Goal: Task Accomplishment & Management: Use online tool/utility

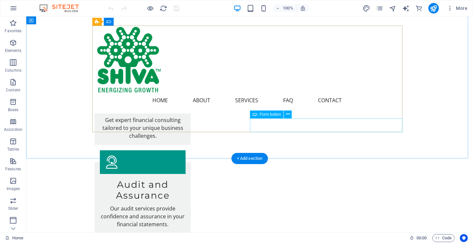
scroll to position [1057, 0]
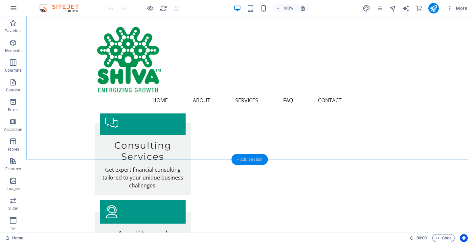
click at [245, 158] on div "+ Add section" at bounding box center [249, 159] width 36 height 11
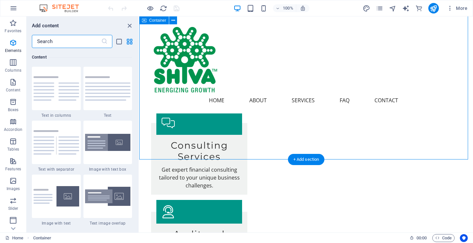
scroll to position [1149, 0]
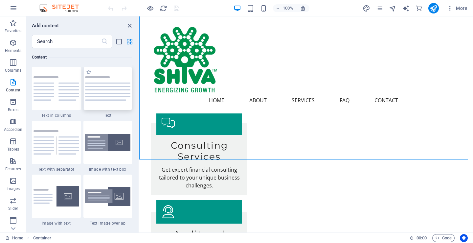
click at [99, 101] on div at bounding box center [107, 88] width 49 height 43
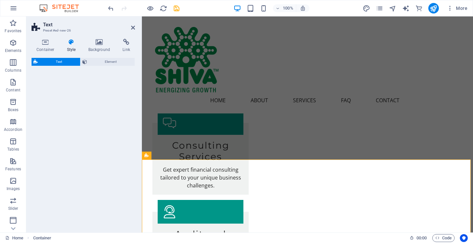
select select "preset-text-v2-default"
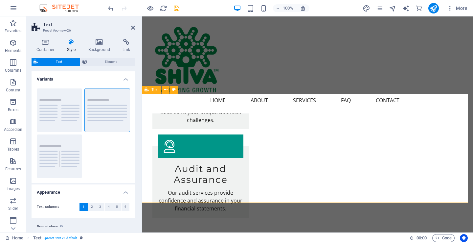
scroll to position [1123, 0]
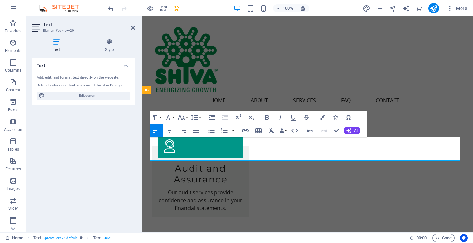
drag, startPoint x: 180, startPoint y: 145, endPoint x: 217, endPoint y: 275, distance: 134.4
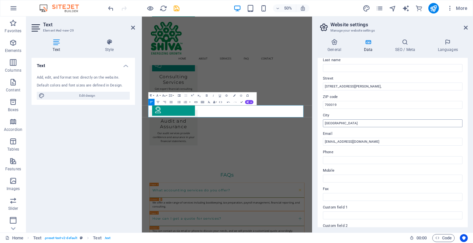
scroll to position [99, 0]
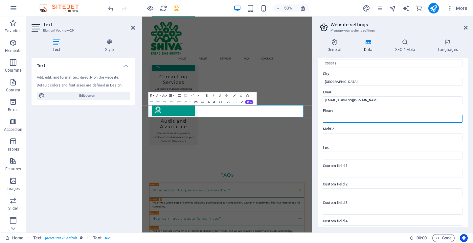
click at [337, 118] on input "Phone" at bounding box center [393, 119] width 140 height 8
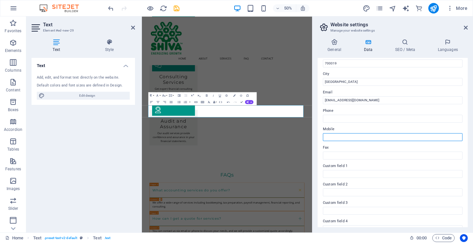
click at [336, 137] on input "Mobile" at bounding box center [393, 137] width 140 height 8
click at [347, 162] on label "Custom field 1" at bounding box center [393, 166] width 140 height 8
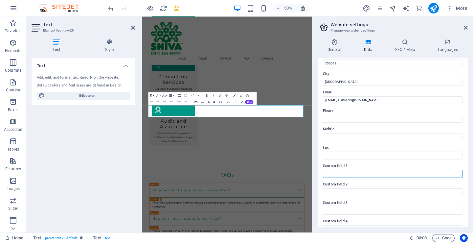
click at [347, 170] on input "Custom field 1" at bounding box center [393, 174] width 140 height 8
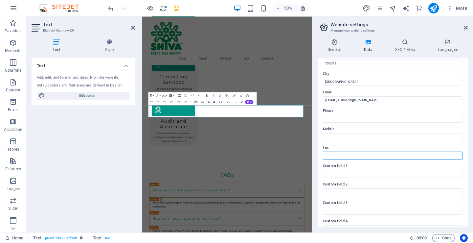
click at [347, 153] on input "Fax" at bounding box center [393, 155] width 140 height 8
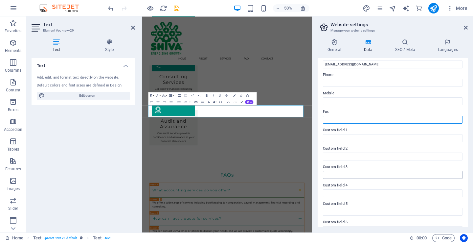
scroll to position [146, 0]
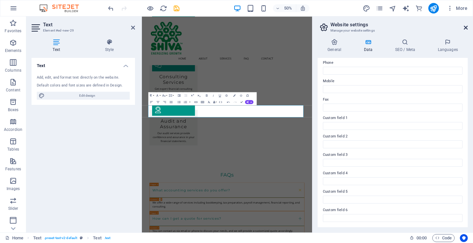
click at [464, 27] on icon at bounding box center [466, 27] width 4 height 5
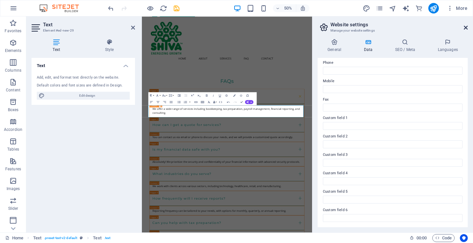
scroll to position [1066, 0]
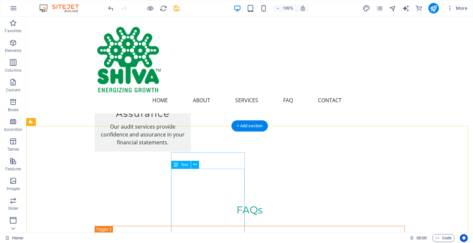
scroll to position [1198, 0]
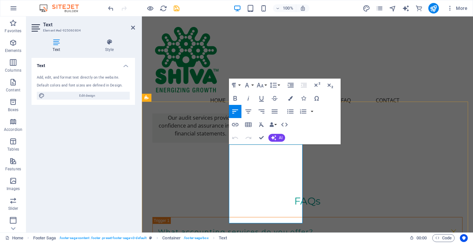
scroll to position [1282, 0]
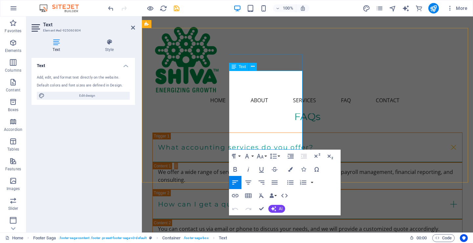
drag, startPoint x: 251, startPoint y: 123, endPoint x: 228, endPoint y: 122, distance: 23.3
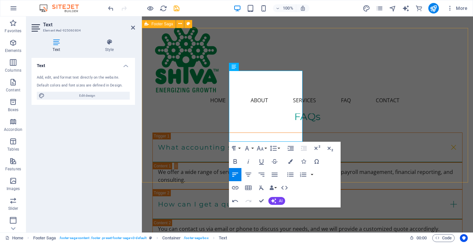
drag, startPoint x: 254, startPoint y: 114, endPoint x: 227, endPoint y: 114, distance: 27.6
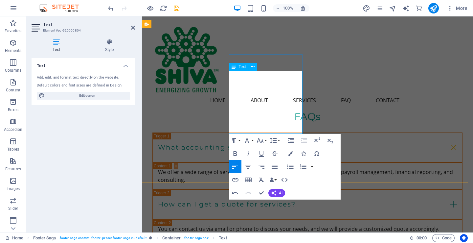
click at [340, 77] on div "Home About Services FAQ Contact Menu" at bounding box center [307, 64] width 331 height 97
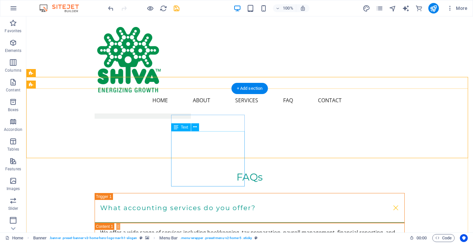
scroll to position [1216, 0]
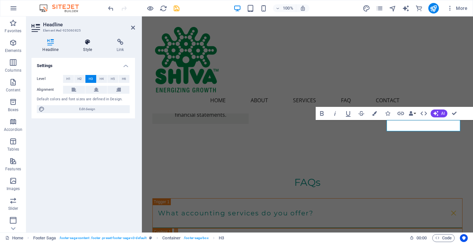
click at [88, 48] on h4 "Style" at bounding box center [88, 46] width 33 height 14
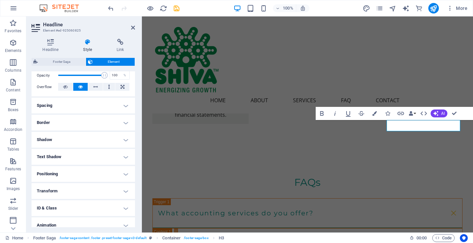
scroll to position [89, 0]
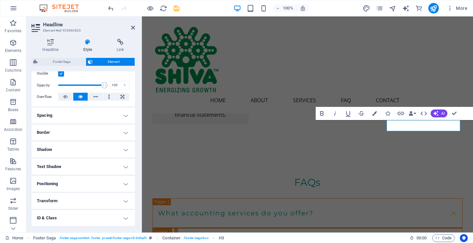
click at [124, 117] on h4 "Spacing" at bounding box center [83, 115] width 103 height 16
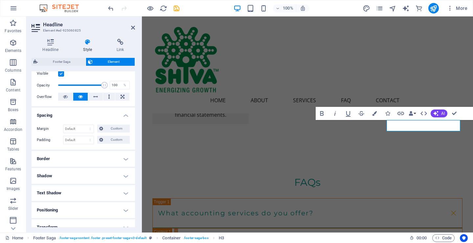
click at [124, 117] on h4 "Spacing" at bounding box center [83, 113] width 103 height 12
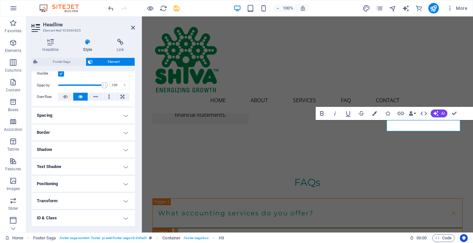
click at [124, 130] on h4 "Border" at bounding box center [83, 132] width 103 height 16
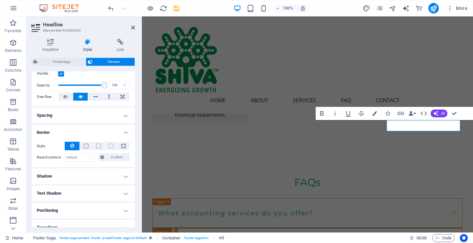
click at [124, 130] on h4 "Border" at bounding box center [83, 130] width 103 height 12
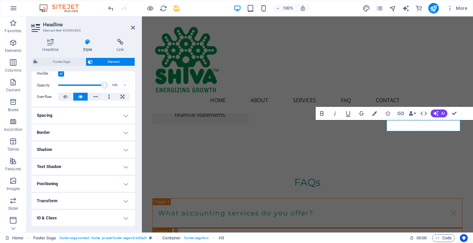
click at [123, 130] on h4 "Border" at bounding box center [83, 132] width 103 height 16
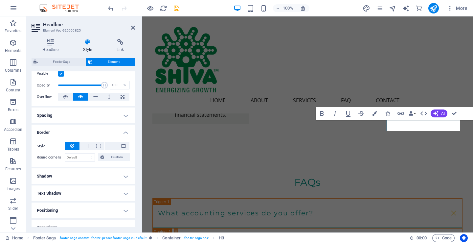
click at [127, 130] on h4 "Border" at bounding box center [83, 130] width 103 height 12
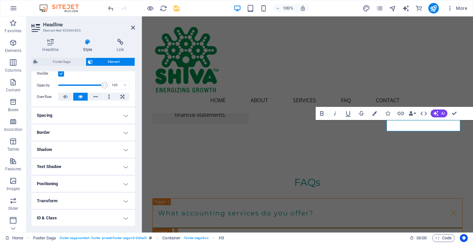
click at [124, 151] on h4 "Shadow" at bounding box center [83, 150] width 103 height 16
click at [74, 160] on span "None" at bounding box center [71, 163] width 8 height 8
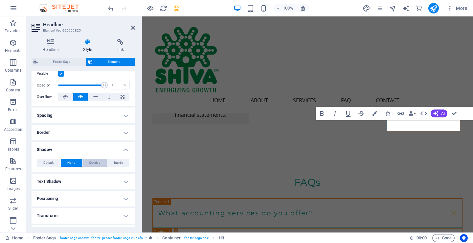
click at [91, 162] on span "Outside" at bounding box center [94, 163] width 11 height 8
type input "2"
type input "4"
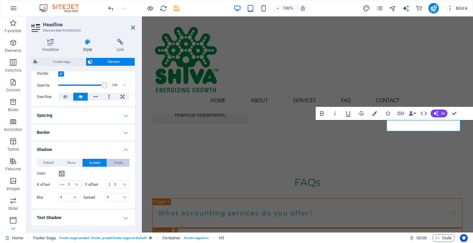
click at [118, 161] on span "Inside" at bounding box center [118, 163] width 9 height 8
click at [47, 164] on span "Default" at bounding box center [48, 163] width 10 height 8
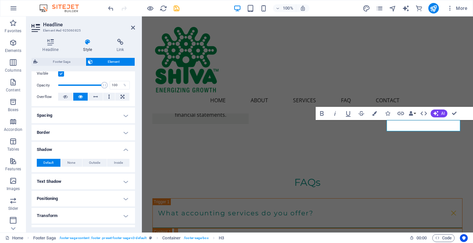
click at [123, 147] on h4 "Shadow" at bounding box center [83, 148] width 103 height 12
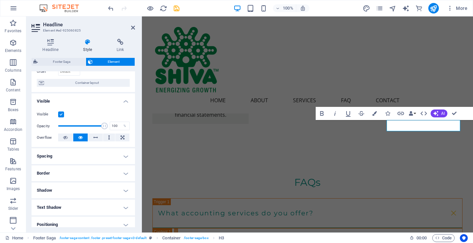
scroll to position [0, 0]
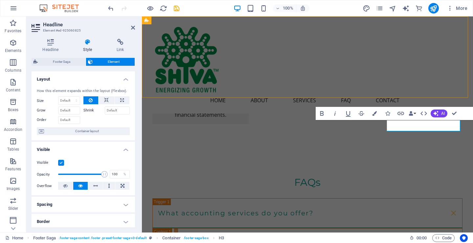
click at [240, 71] on div "Home About Services FAQ Contact Menu" at bounding box center [307, 64] width 331 height 97
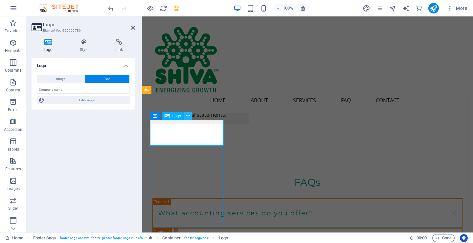
click at [188, 116] on icon at bounding box center [188, 115] width 4 height 7
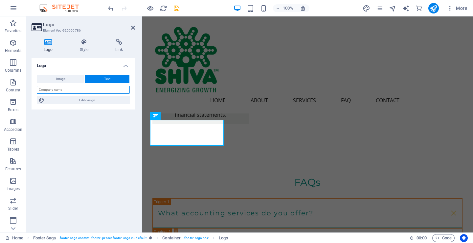
click at [67, 91] on input "text" at bounding box center [83, 90] width 93 height 8
type input "Shiva Microns"
click at [110, 117] on div "Logo Image Text Drag files here, click to choose files or select files from Fil…" at bounding box center [83, 142] width 103 height 169
click at [459, 6] on span "More" at bounding box center [457, 8] width 21 height 7
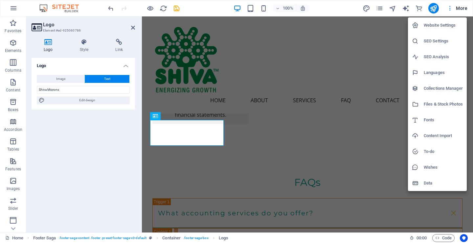
click at [459, 6] on div at bounding box center [236, 121] width 473 height 243
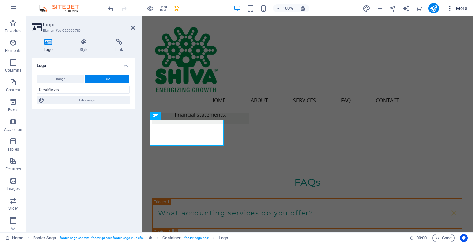
click at [448, 7] on icon "button" at bounding box center [450, 8] width 7 height 7
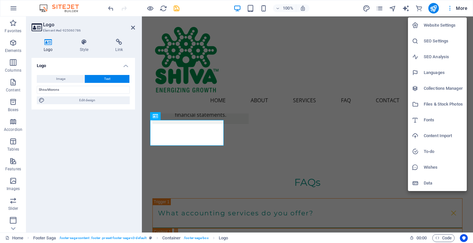
click at [448, 7] on div at bounding box center [236, 121] width 473 height 243
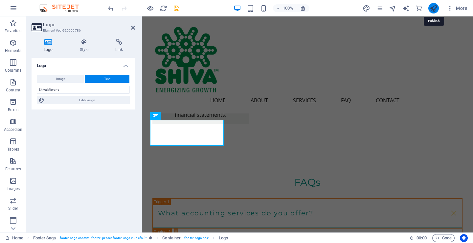
click at [430, 6] on icon "publish" at bounding box center [433, 9] width 8 height 8
checkbox input "false"
